Goal: Task Accomplishment & Management: Complete application form

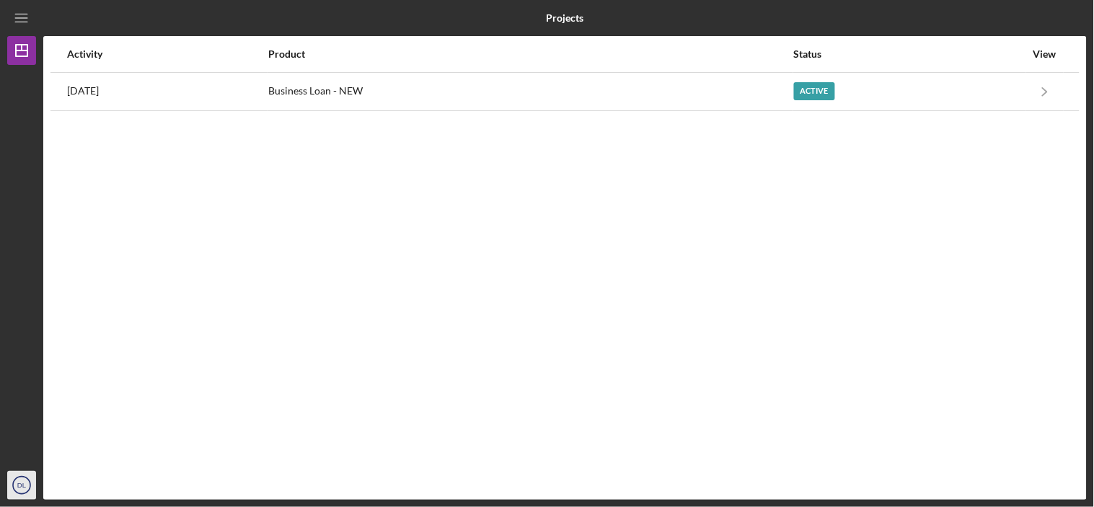
click at [18, 486] on text "DL" at bounding box center [21, 486] width 9 height 8
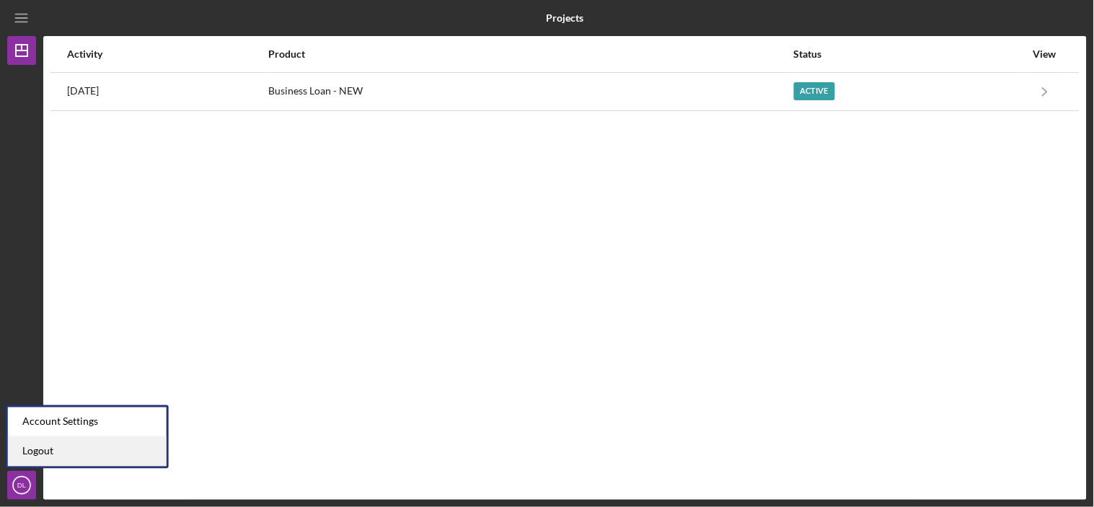
click at [45, 449] on link "Logout" at bounding box center [87, 452] width 159 height 30
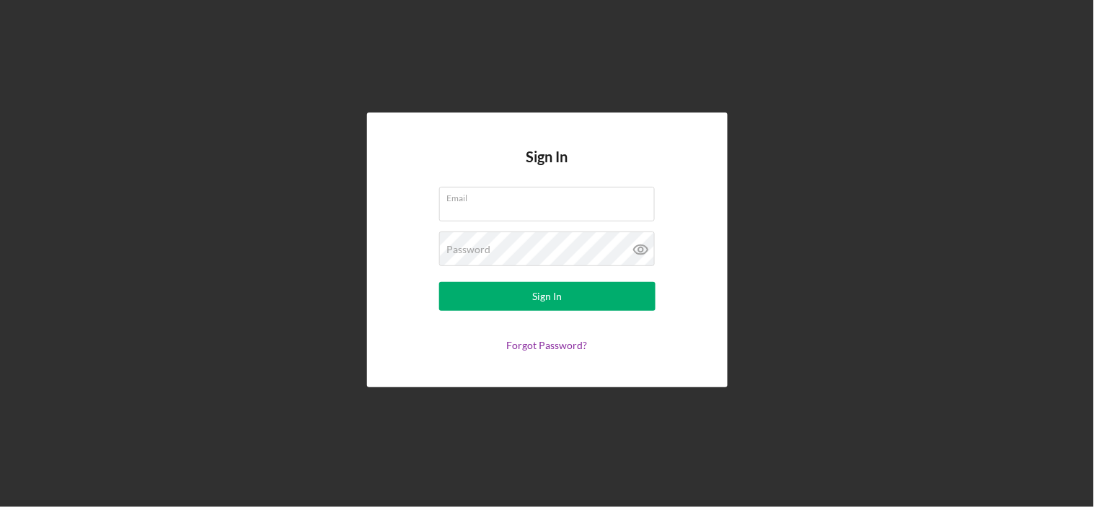
type input "[EMAIL_ADDRESS][DOMAIN_NAME]"
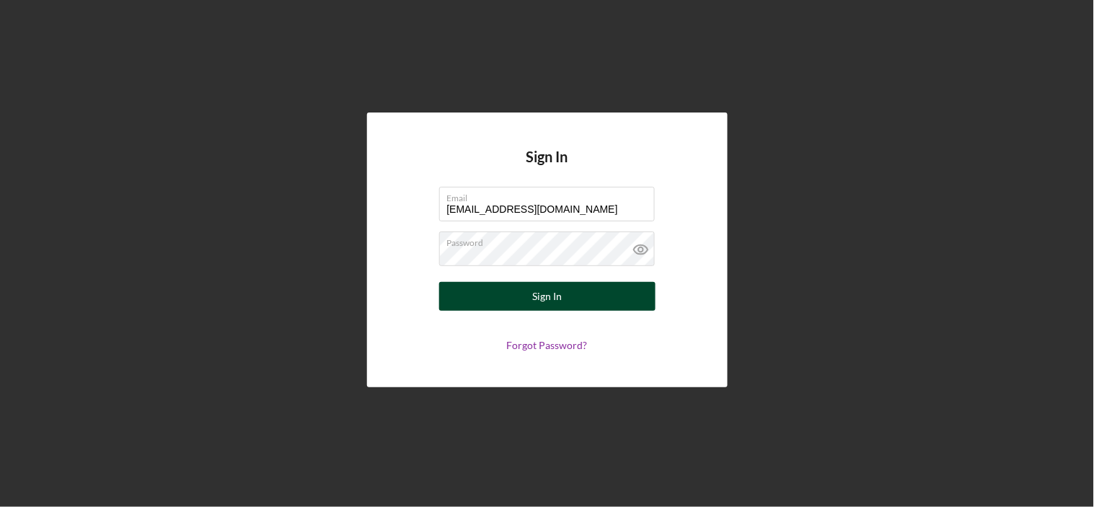
click at [560, 293] on div "Sign In" at bounding box center [547, 296] width 30 height 29
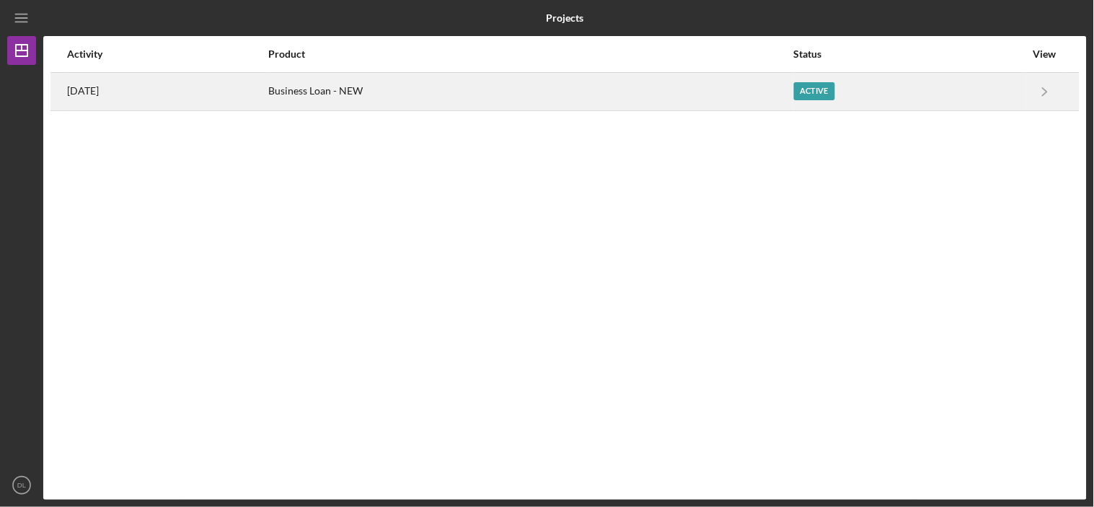
click at [127, 94] on div "[DATE]" at bounding box center [167, 92] width 200 height 36
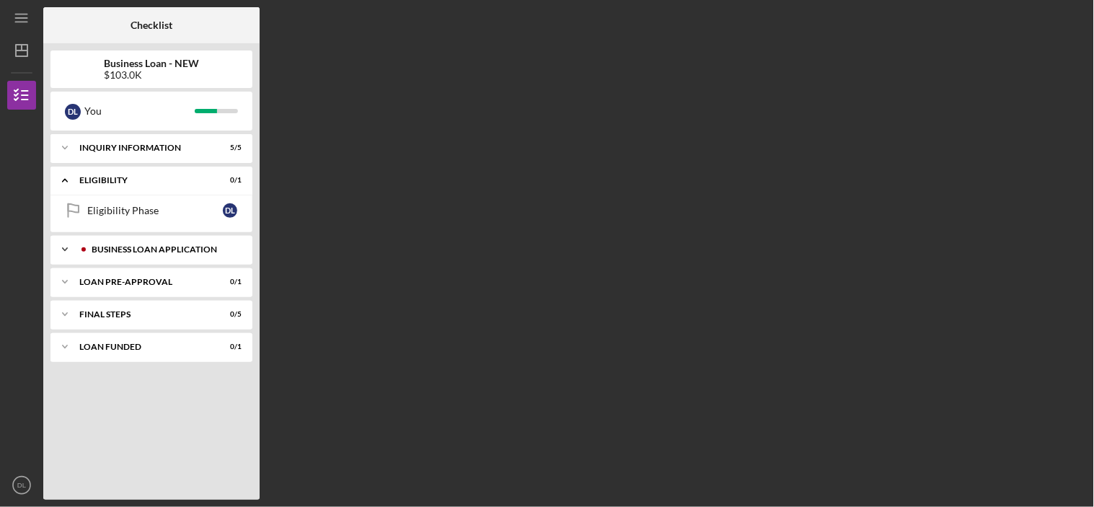
click at [144, 249] on div "BUSINESS LOAN APPLICATION" at bounding box center [163, 249] width 143 height 9
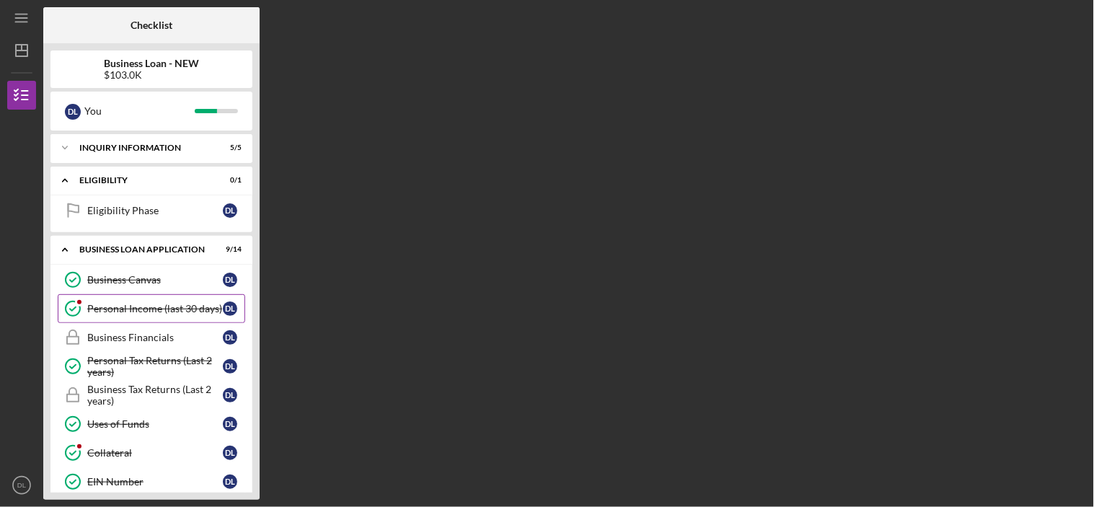
click at [138, 308] on div "Personal Income (last 30 days)" at bounding box center [155, 309] width 136 height 12
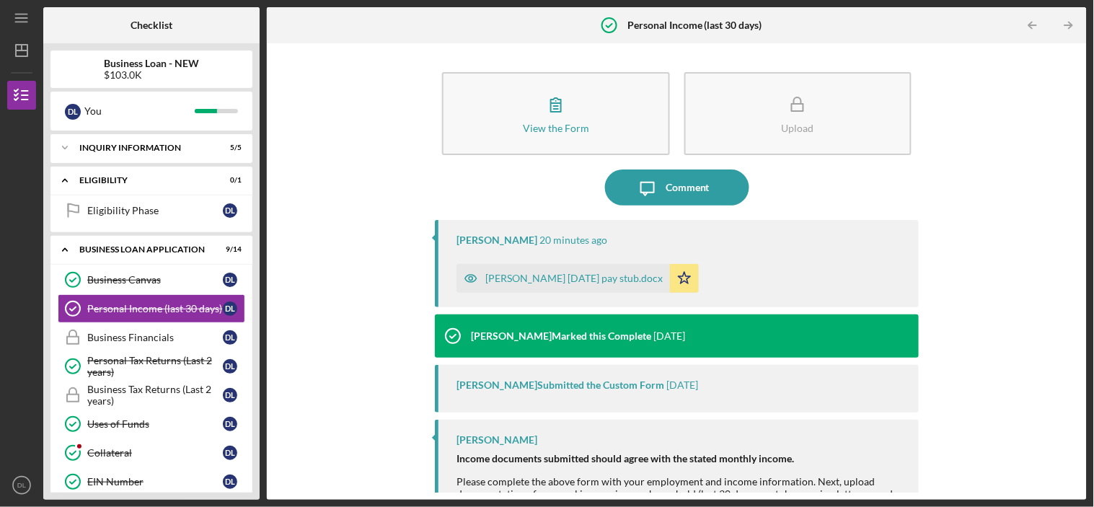
click at [469, 275] on icon "button" at bounding box center [471, 278] width 12 height 7
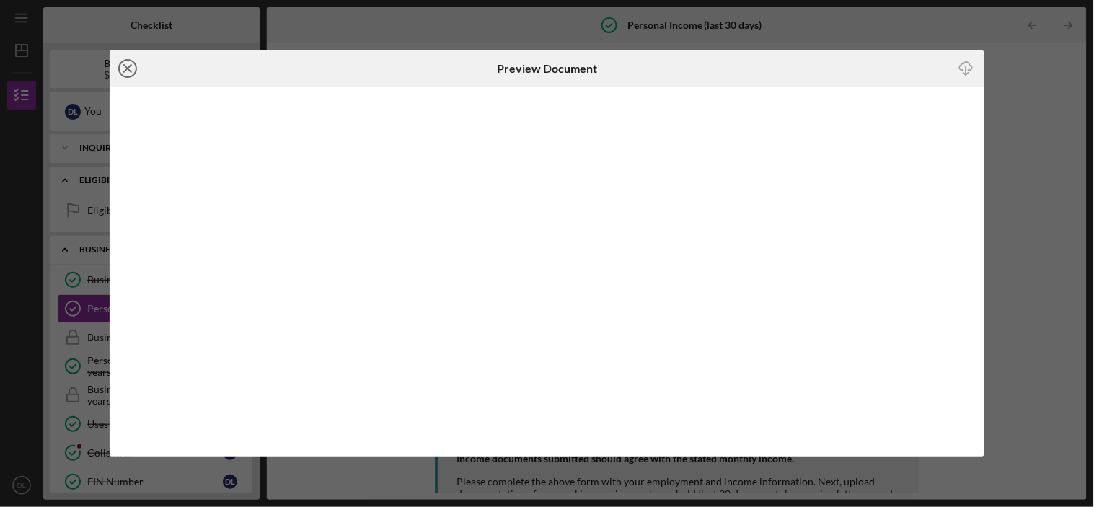
click at [131, 63] on icon "Icon/Close" at bounding box center [128, 68] width 36 height 36
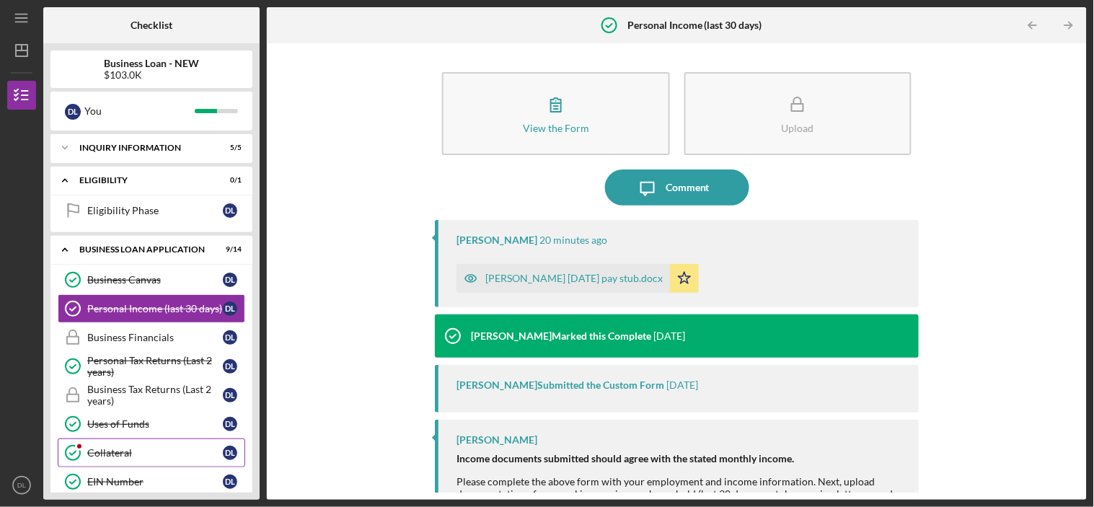
click at [118, 451] on div "Collateral" at bounding box center [155, 453] width 136 height 12
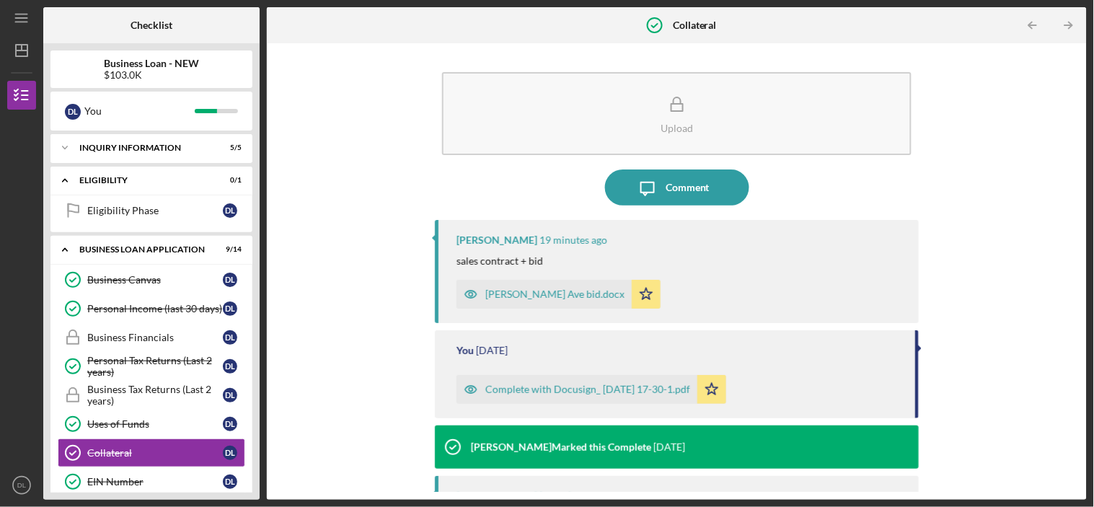
click at [467, 292] on icon "button" at bounding box center [470, 294] width 29 height 29
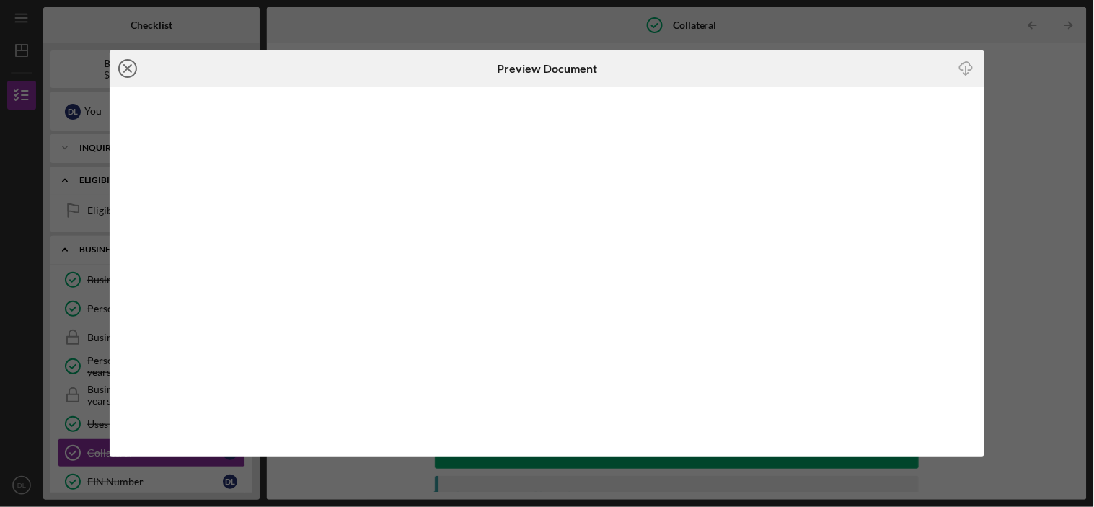
click at [133, 66] on icon "Icon/Close" at bounding box center [128, 68] width 36 height 36
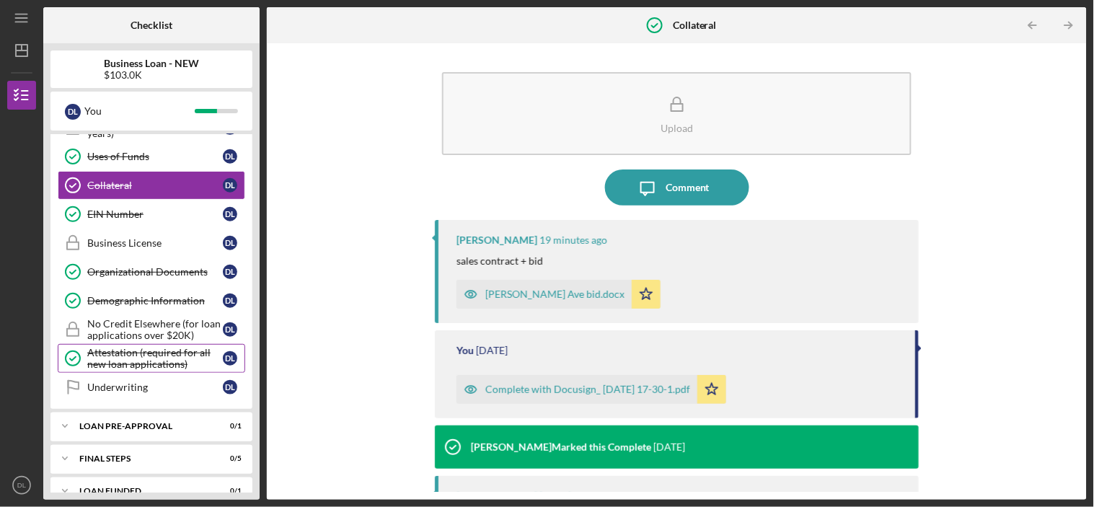
scroll to position [291, 0]
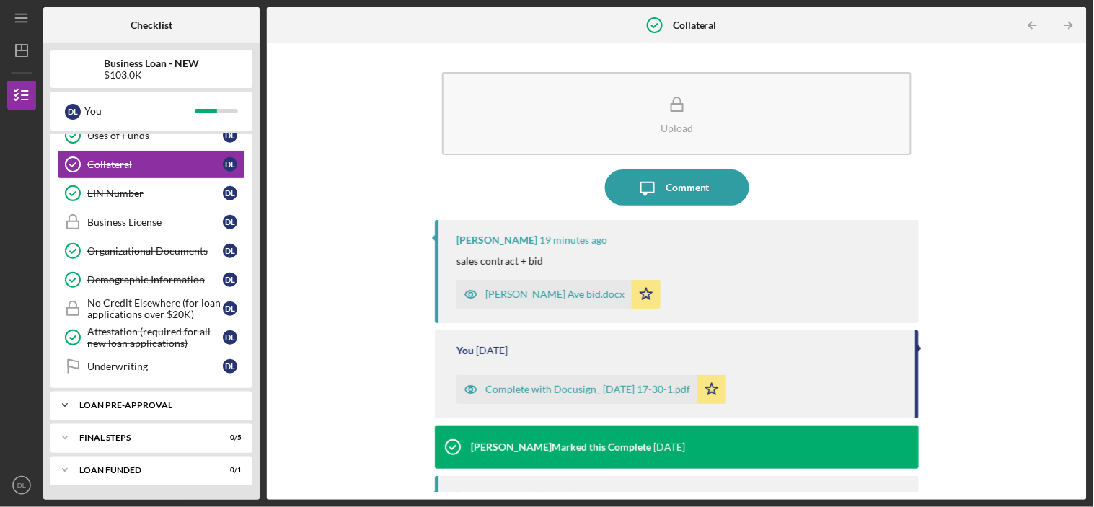
click at [151, 398] on div "Icon/Expander LOAN PRE-APPROVAL 0 / 1" at bounding box center [151, 405] width 202 height 29
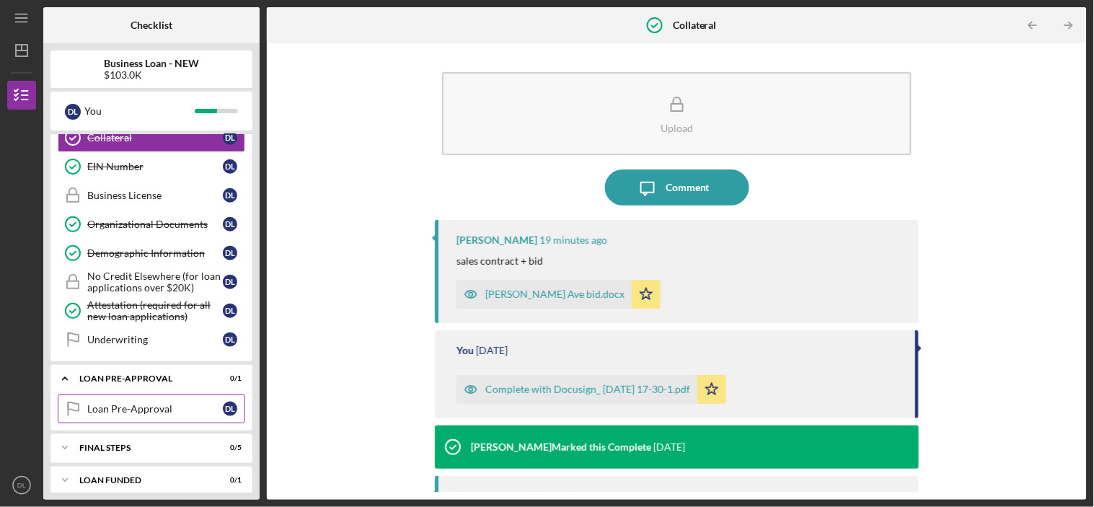
scroll to position [327, 0]
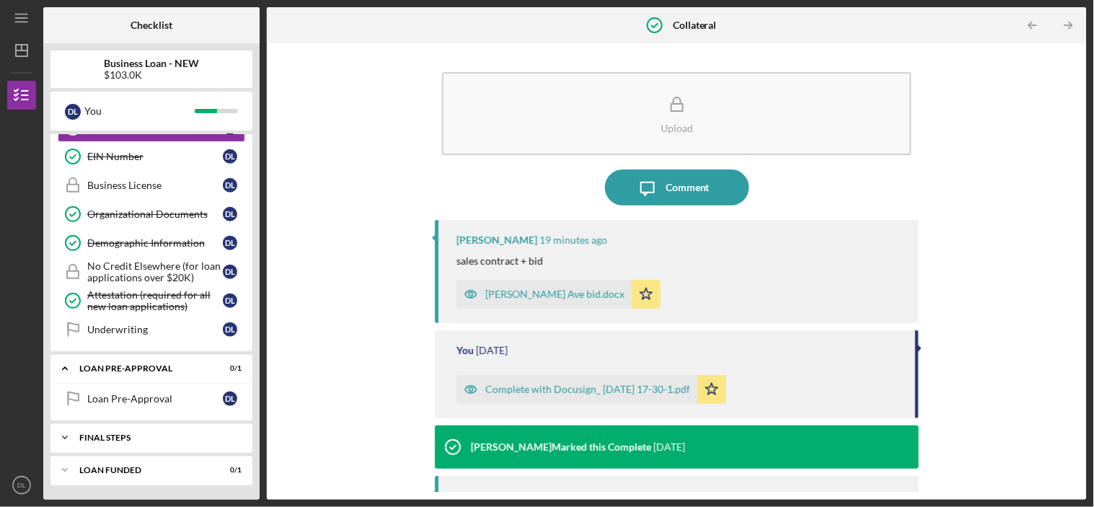
click at [141, 435] on div "FINAL STEPS" at bounding box center [156, 437] width 155 height 9
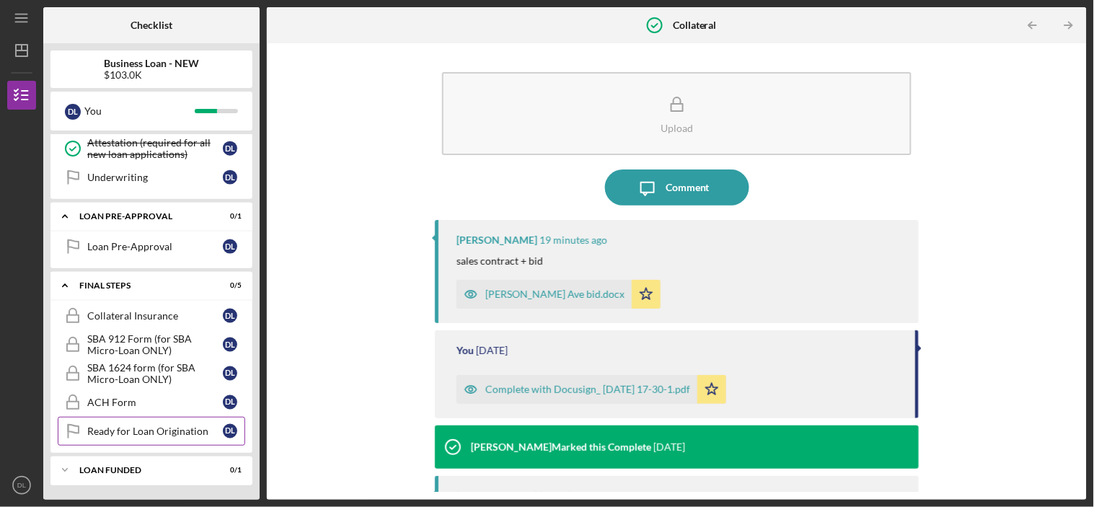
scroll to position [480, 0]
click at [149, 311] on div "Collateral Insurance" at bounding box center [155, 316] width 136 height 12
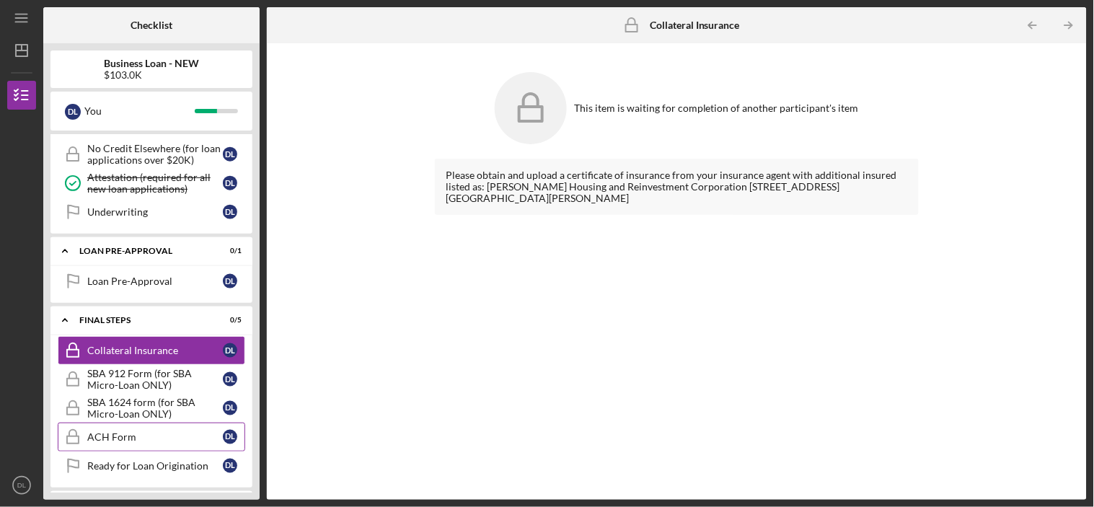
scroll to position [480, 0]
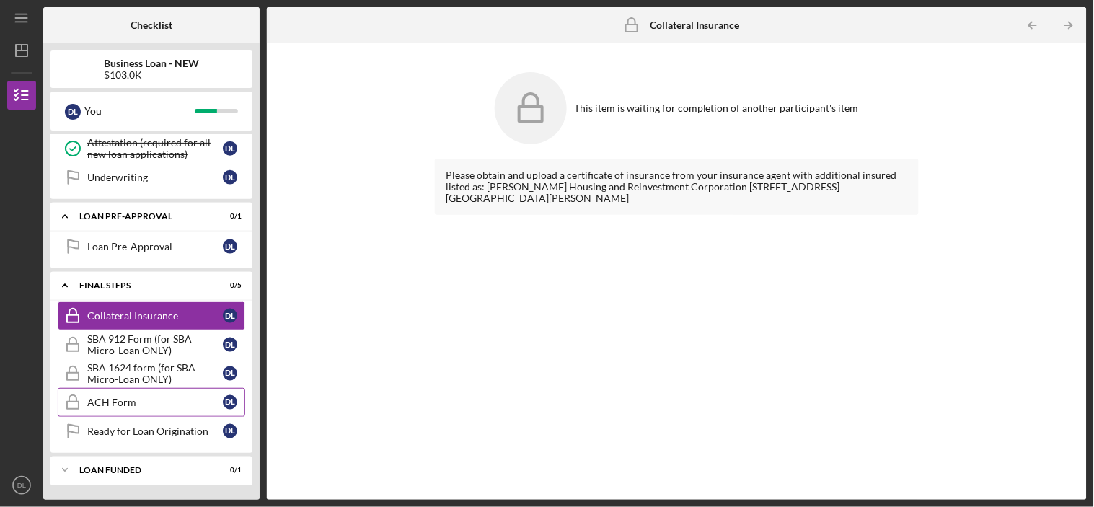
click at [128, 407] on div "ACH Form" at bounding box center [155, 403] width 136 height 12
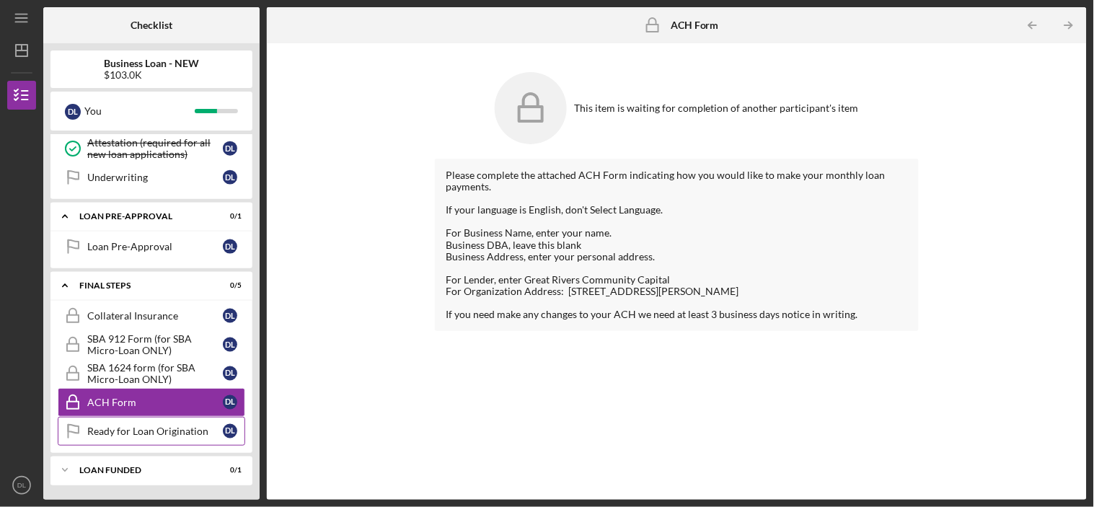
click at [136, 437] on link "Ready for Loan Origination Ready for Loan Origination D L" at bounding box center [151, 431] width 187 height 29
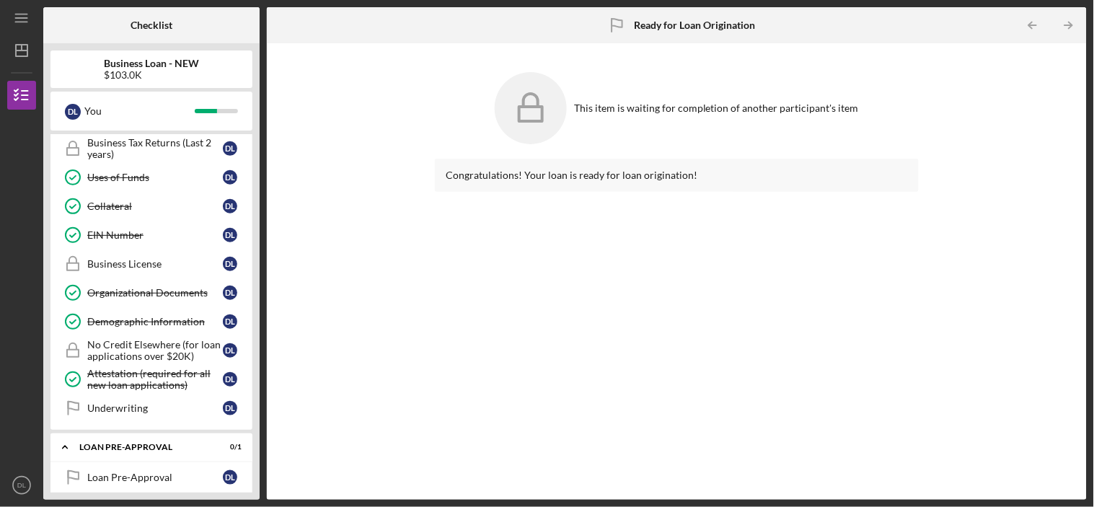
scroll to position [240, 0]
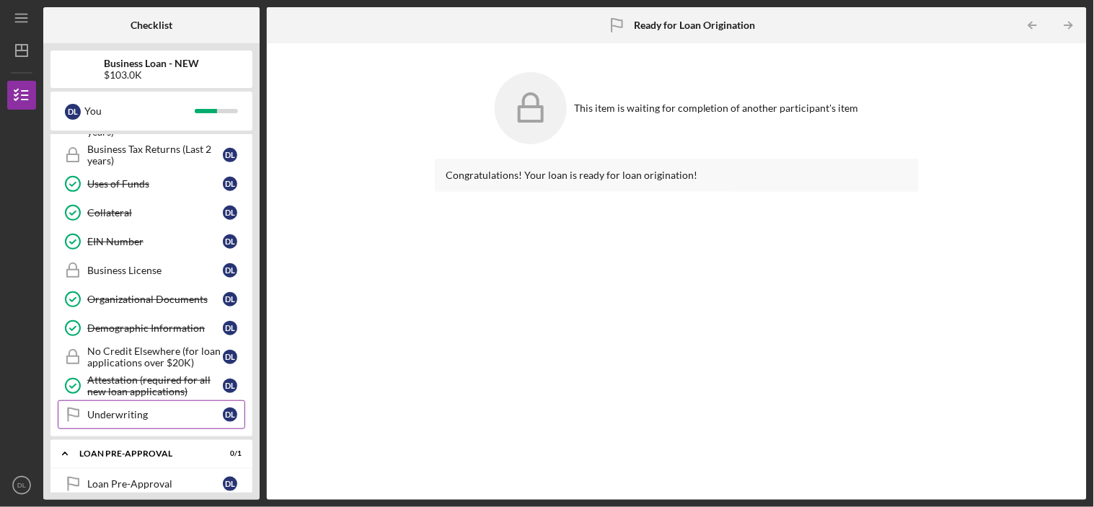
click at [150, 419] on div "Underwriting" at bounding box center [155, 415] width 136 height 12
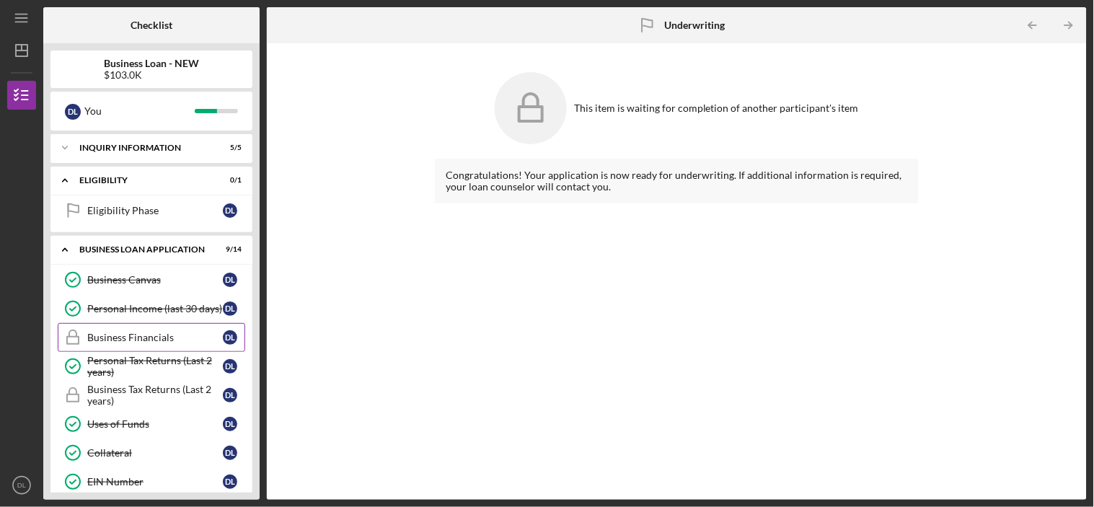
click at [133, 337] on div "Business Financials" at bounding box center [155, 338] width 136 height 12
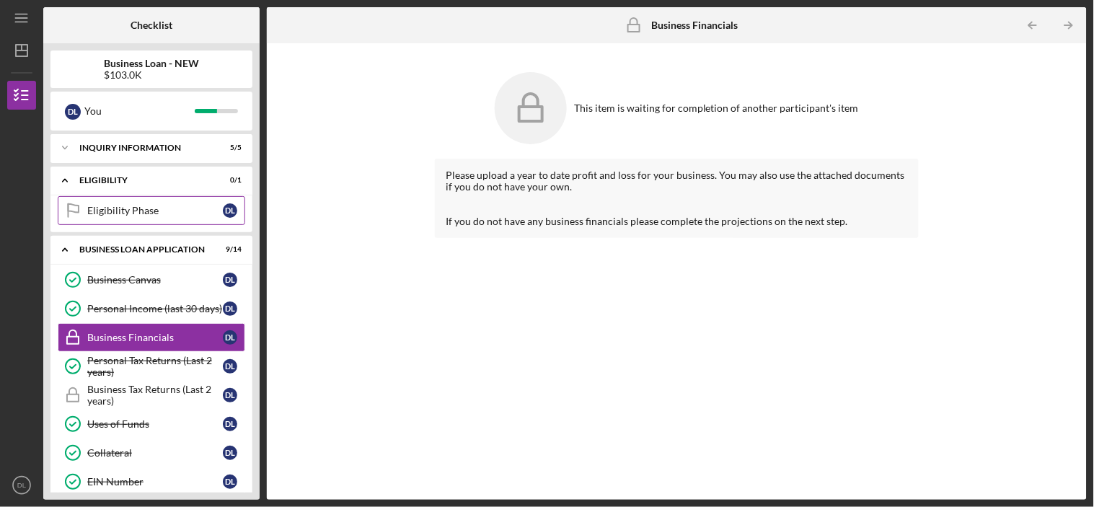
click at [131, 224] on link "Eligibility Phase Eligibility Phase D L" at bounding box center [151, 210] width 187 height 29
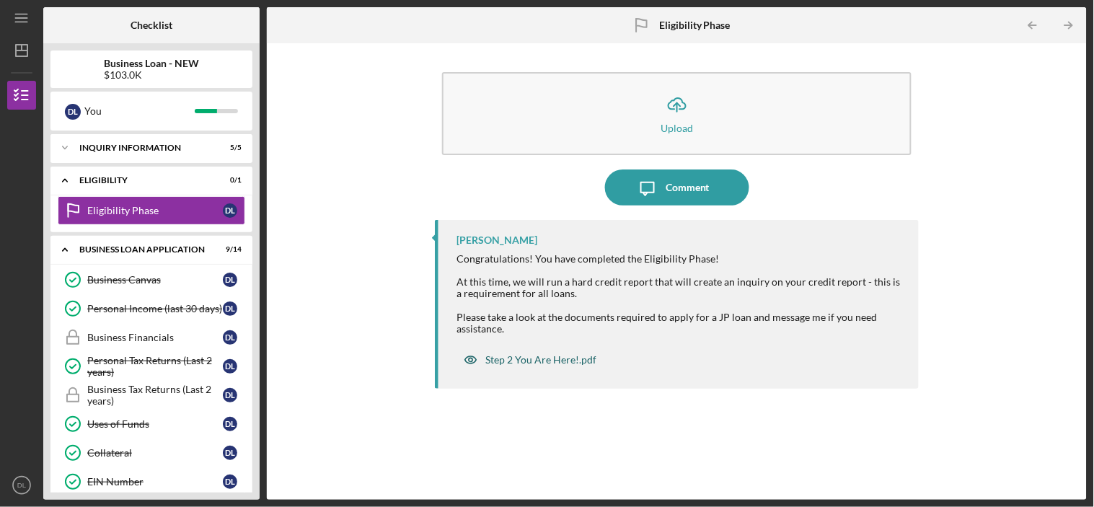
click at [529, 361] on div "Step 2 You Are Here!.pdf" at bounding box center [540, 360] width 111 height 12
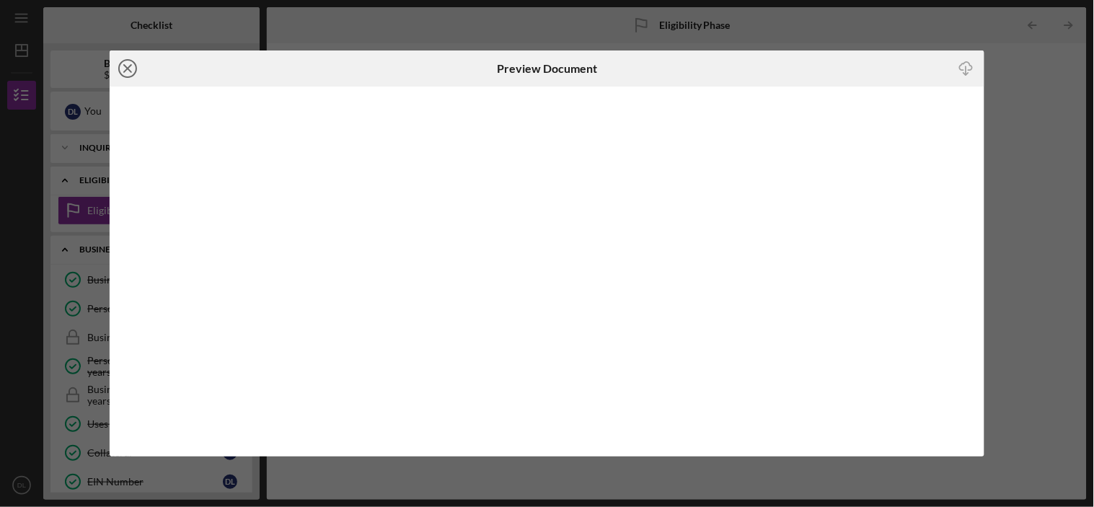
click at [128, 67] on line at bounding box center [127, 68] width 7 height 7
